Goal: Task Accomplishment & Management: Use online tool/utility

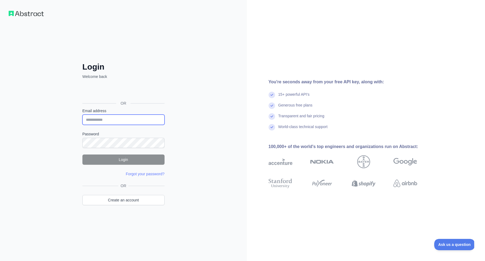
click at [126, 119] on input "Email address" at bounding box center [123, 120] width 82 height 10
paste input "**********"
type input "**********"
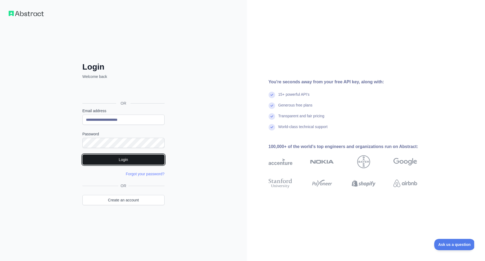
click at [142, 157] on button "Login" at bounding box center [123, 160] width 82 height 10
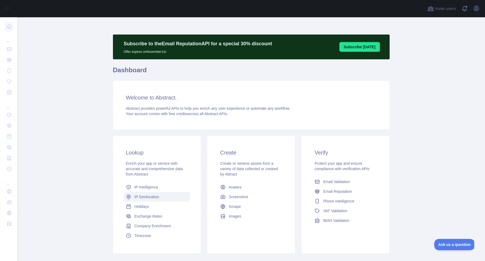
click at [157, 199] on span "IP Geolocation" at bounding box center [146, 196] width 25 height 5
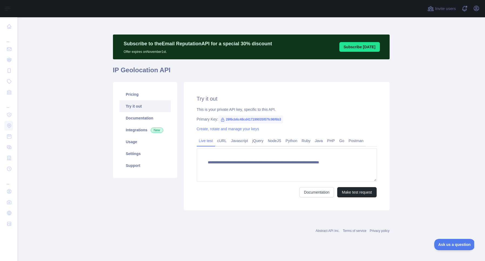
type textarea "**********"
click at [315, 194] on link "Documentation" at bounding box center [316, 192] width 35 height 10
click at [238, 143] on link "Javascript" at bounding box center [239, 141] width 21 height 9
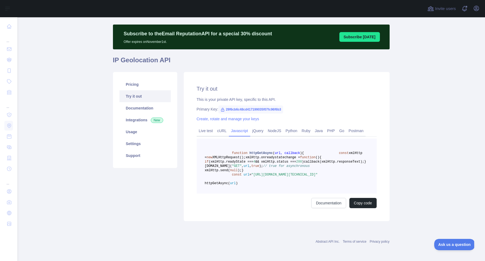
scroll to position [36, 0]
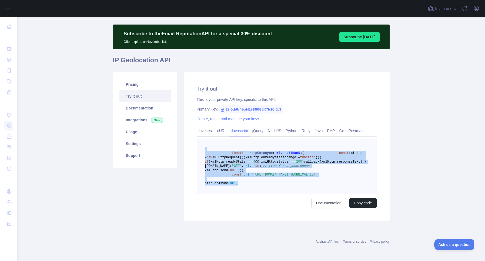
drag, startPoint x: 282, startPoint y: 183, endPoint x: 201, endPoint y: 118, distance: 103.7
click at [201, 139] on pre "function httpGetAsync ( url, callback ) { const xmlHttp = new XMLHttpRequest();…" at bounding box center [287, 166] width 180 height 55
click at [368, 204] on button "Copy code" at bounding box center [362, 203] width 27 height 10
click at [148, 114] on link "Integrations New" at bounding box center [144, 120] width 51 height 12
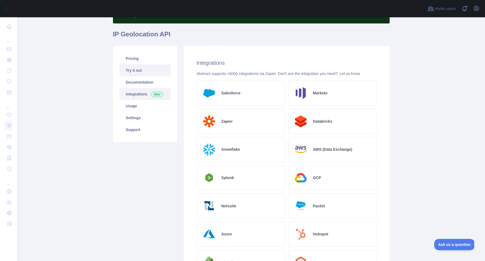
click at [137, 72] on link "Try it out" at bounding box center [144, 71] width 51 height 12
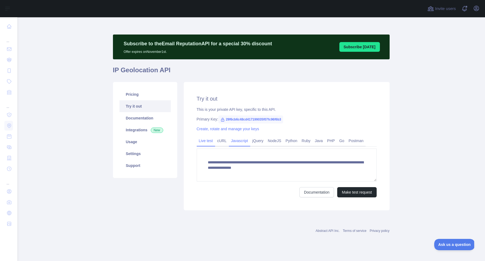
click at [241, 140] on link "Javascript" at bounding box center [239, 141] width 21 height 9
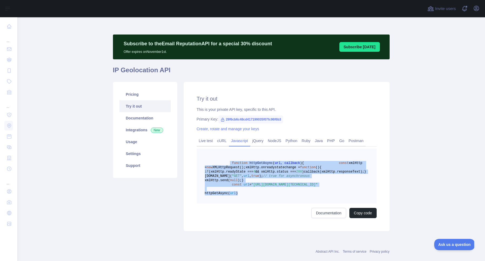
drag, startPoint x: 231, startPoint y: 162, endPoint x: 268, endPoint y: 218, distance: 67.5
click at [268, 204] on pre "function httpGetAsync ( url, callback ) { const xmlHttp = new XMLHttpRequest();…" at bounding box center [287, 176] width 180 height 55
copy code "function httpGetAsync ( url, callback ) { const xmlHttp = new XMLHttpRequest();…"
